Goal: Task Accomplishment & Management: Use online tool/utility

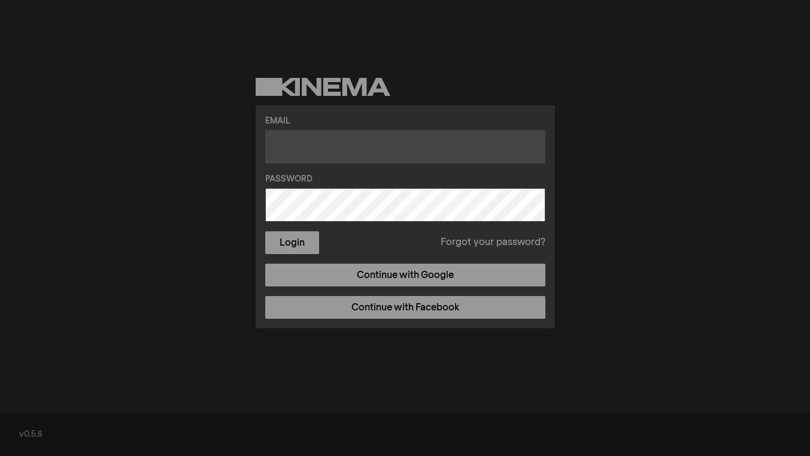
click at [351, 148] on input "text" at bounding box center [405, 147] width 280 height 34
click at [0, 195] on div "Email Password Login Forgot your password? Continue with Google Continue with F…" at bounding box center [405, 203] width 810 height 406
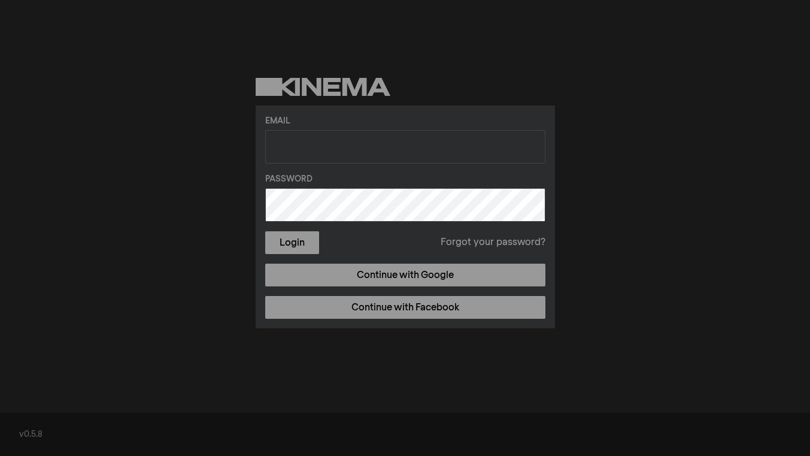
click at [792, 0] on div at bounding box center [405, 0] width 810 height 0
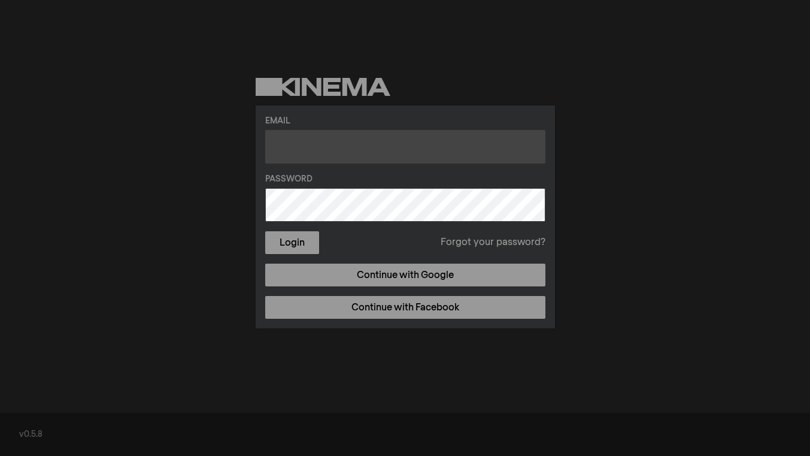
click at [340, 147] on input "text" at bounding box center [405, 147] width 280 height 34
paste input "[EMAIL_ADDRESS][DOMAIN_NAME]"
type input "[EMAIL_ADDRESS][DOMAIN_NAME]"
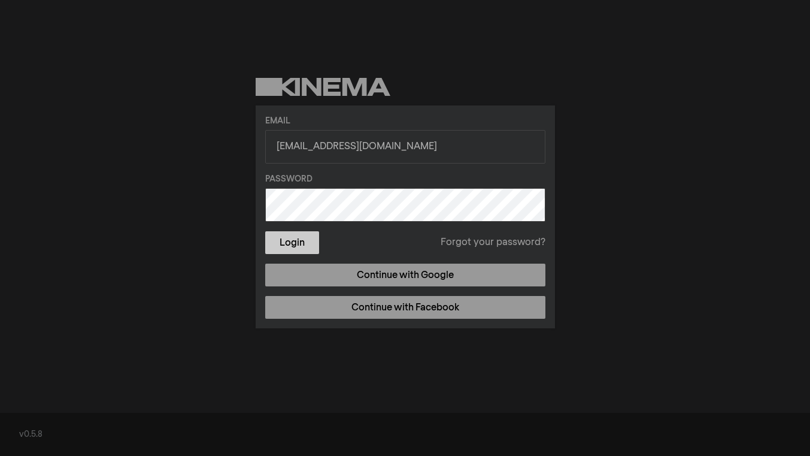
click at [309, 237] on button "Login" at bounding box center [292, 242] width 54 height 23
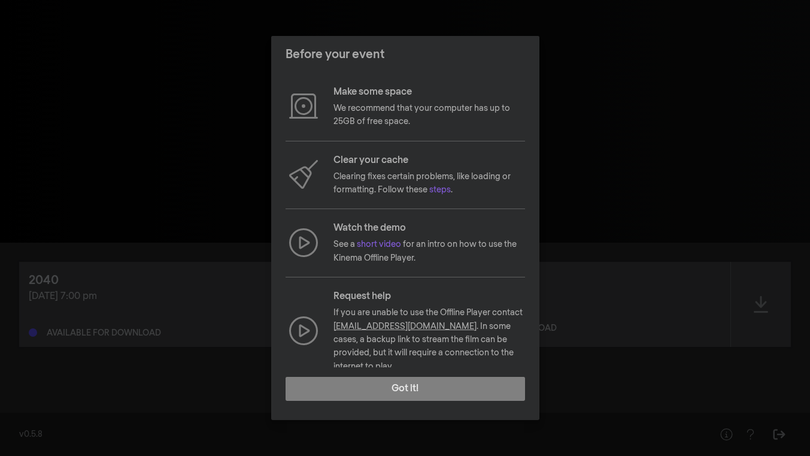
scroll to position [72, 0]
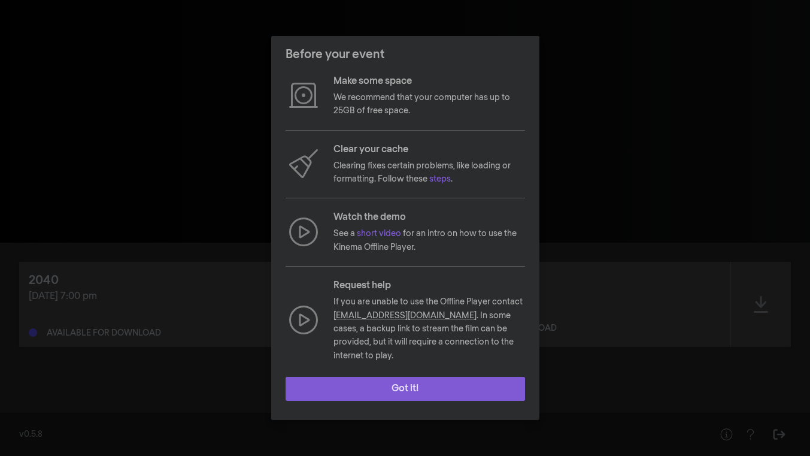
click at [417, 389] on button "Got it!" at bounding box center [406, 389] width 240 height 24
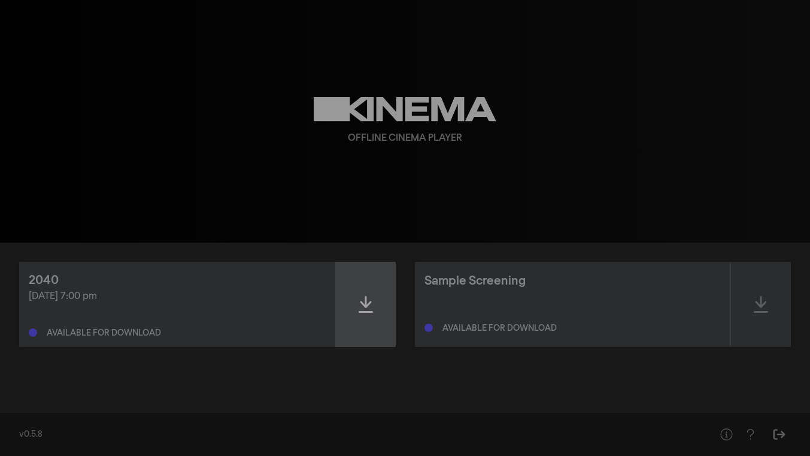
click at [371, 306] on icon at bounding box center [366, 304] width 14 height 19
